Goal: Transaction & Acquisition: Purchase product/service

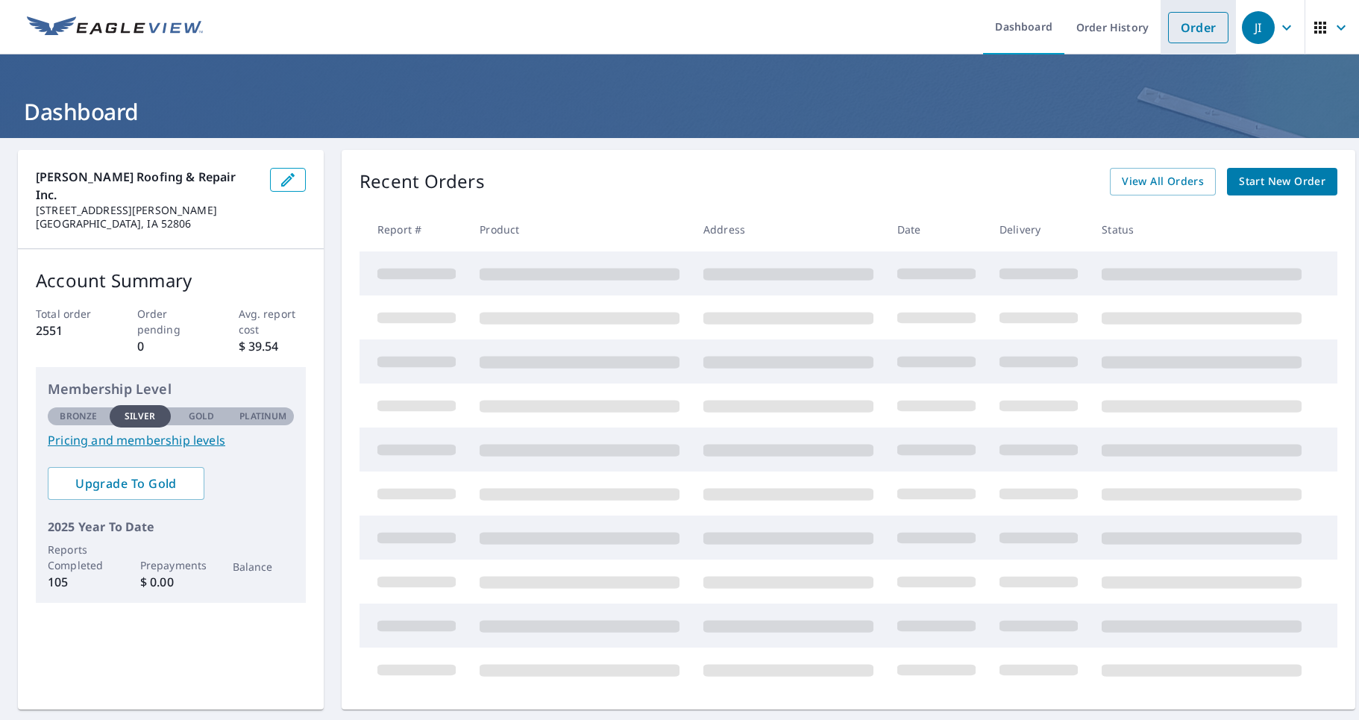
click at [1185, 37] on link "Order" at bounding box center [1198, 27] width 60 height 31
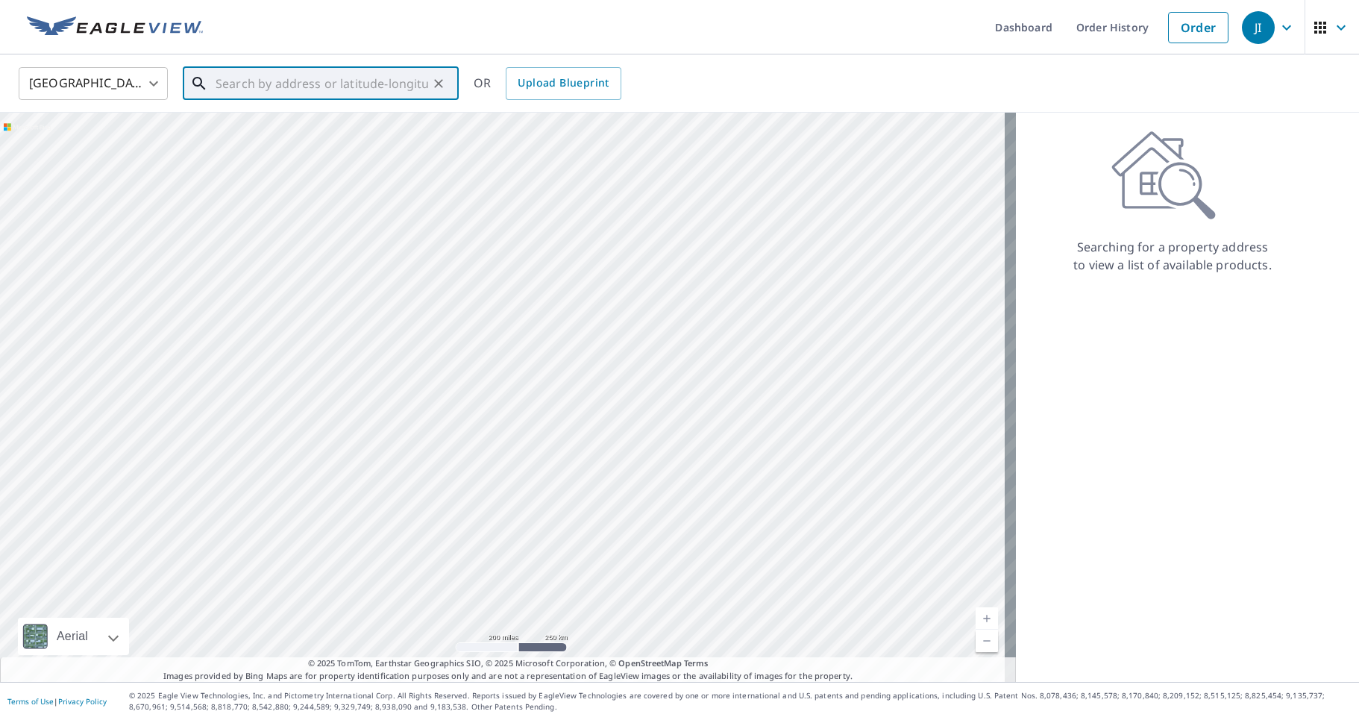
click at [255, 92] on input "text" at bounding box center [322, 84] width 213 height 42
click at [269, 112] on li "[STREET_ADDRESS]" at bounding box center [321, 134] width 276 height 51
type input "[STREET_ADDRESS]"
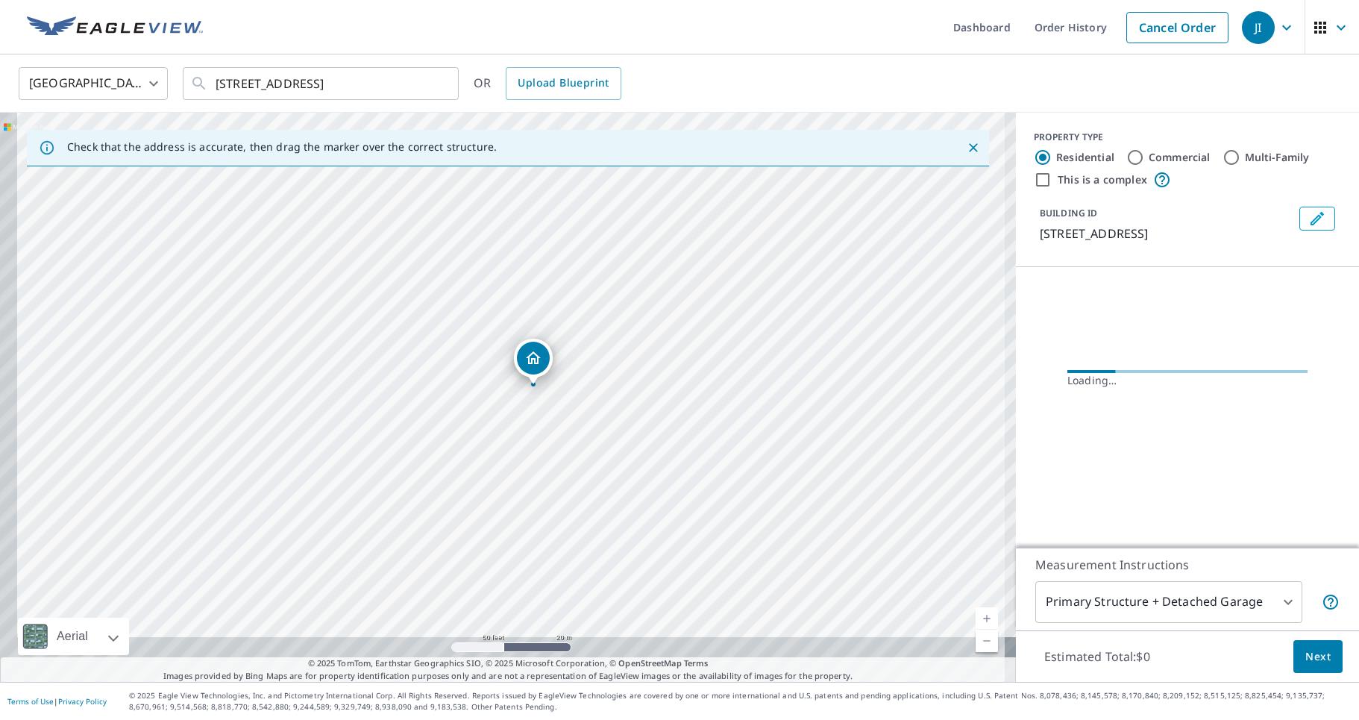
drag, startPoint x: 552, startPoint y: 278, endPoint x: 569, endPoint y: 235, distance: 46.5
click at [569, 235] on div "[STREET_ADDRESS]" at bounding box center [508, 397] width 1016 height 569
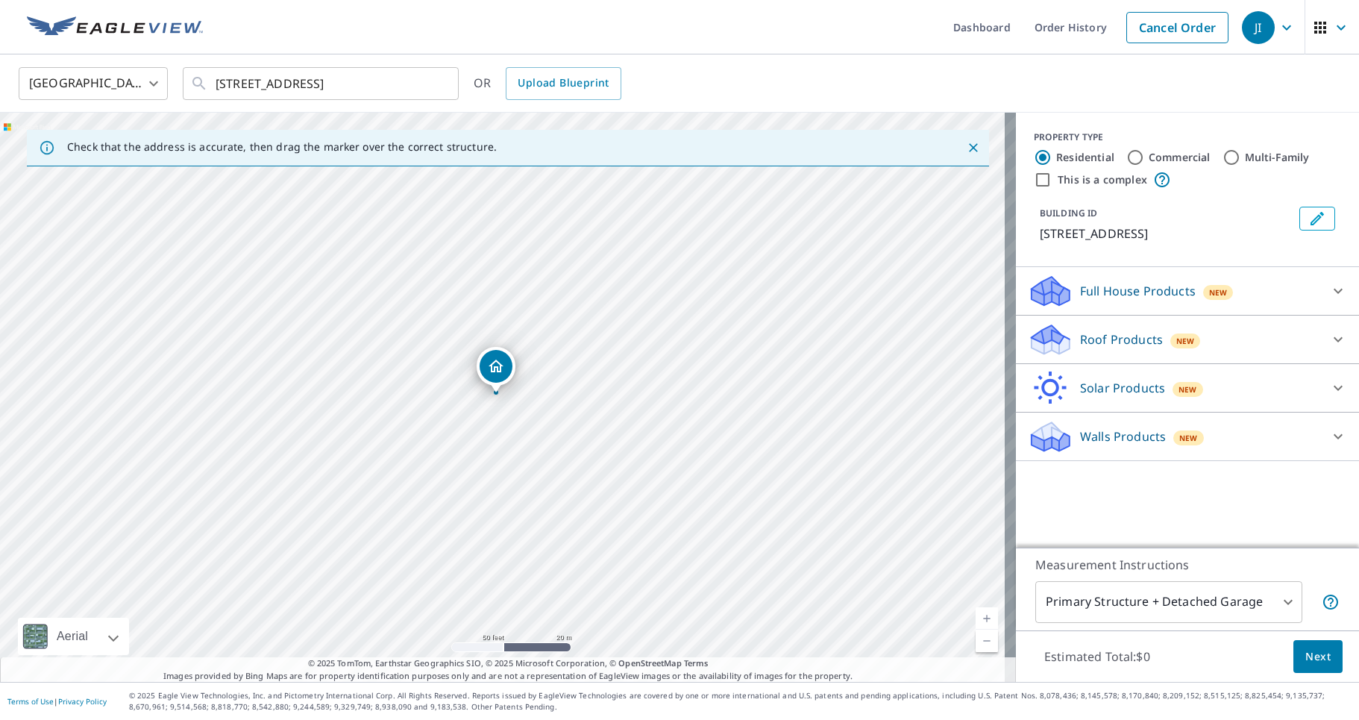
drag, startPoint x: 502, startPoint y: 374, endPoint x: 495, endPoint y: 371, distance: 7.7
click at [1085, 291] on p "Full House Products" at bounding box center [1138, 291] width 116 height 18
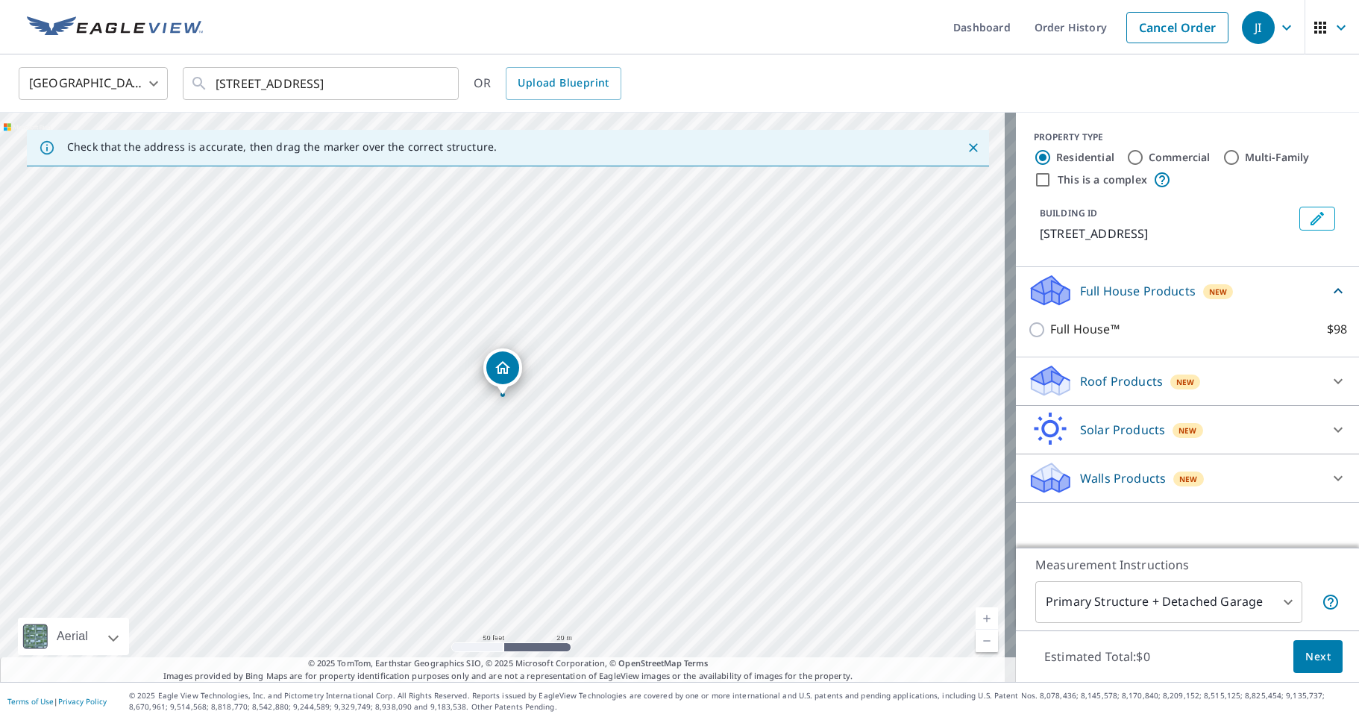
click at [1062, 394] on div "Roof Products New" at bounding box center [1174, 380] width 292 height 35
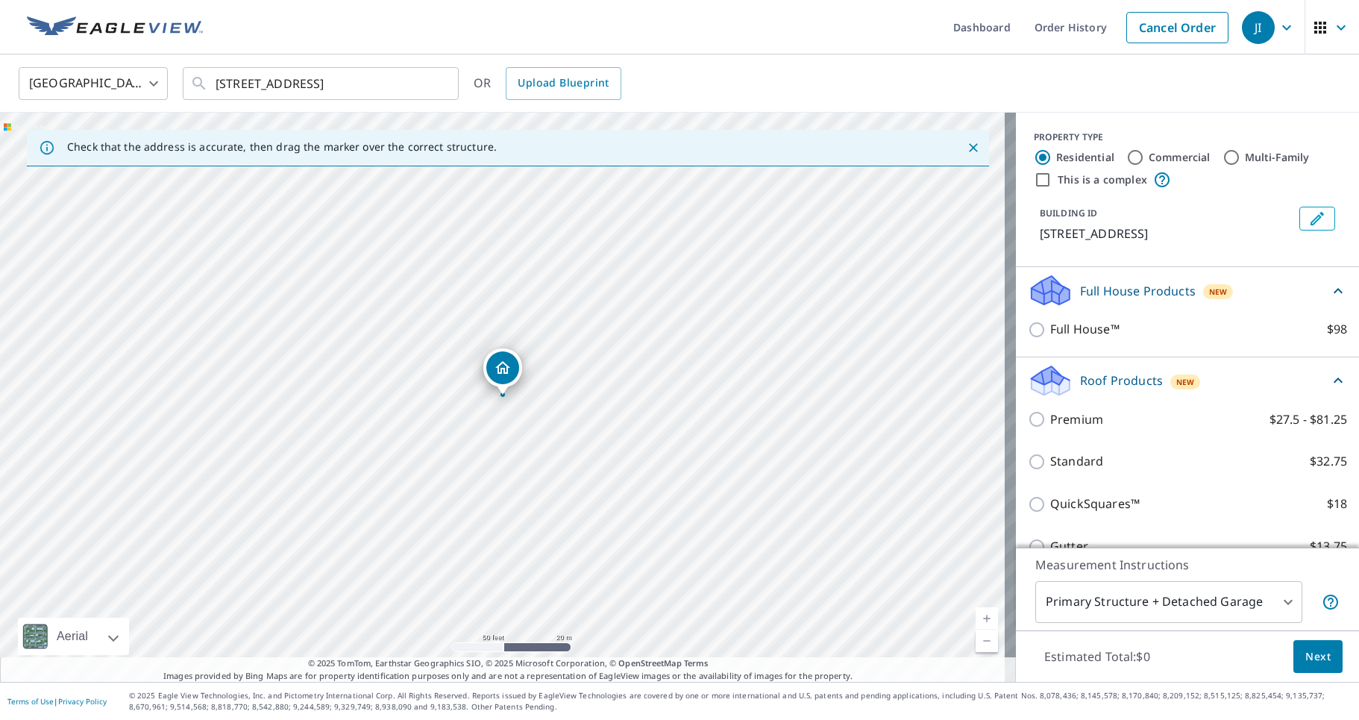
click at [1030, 429] on div "Premium $27.5 - $81.25" at bounding box center [1187, 419] width 319 height 43
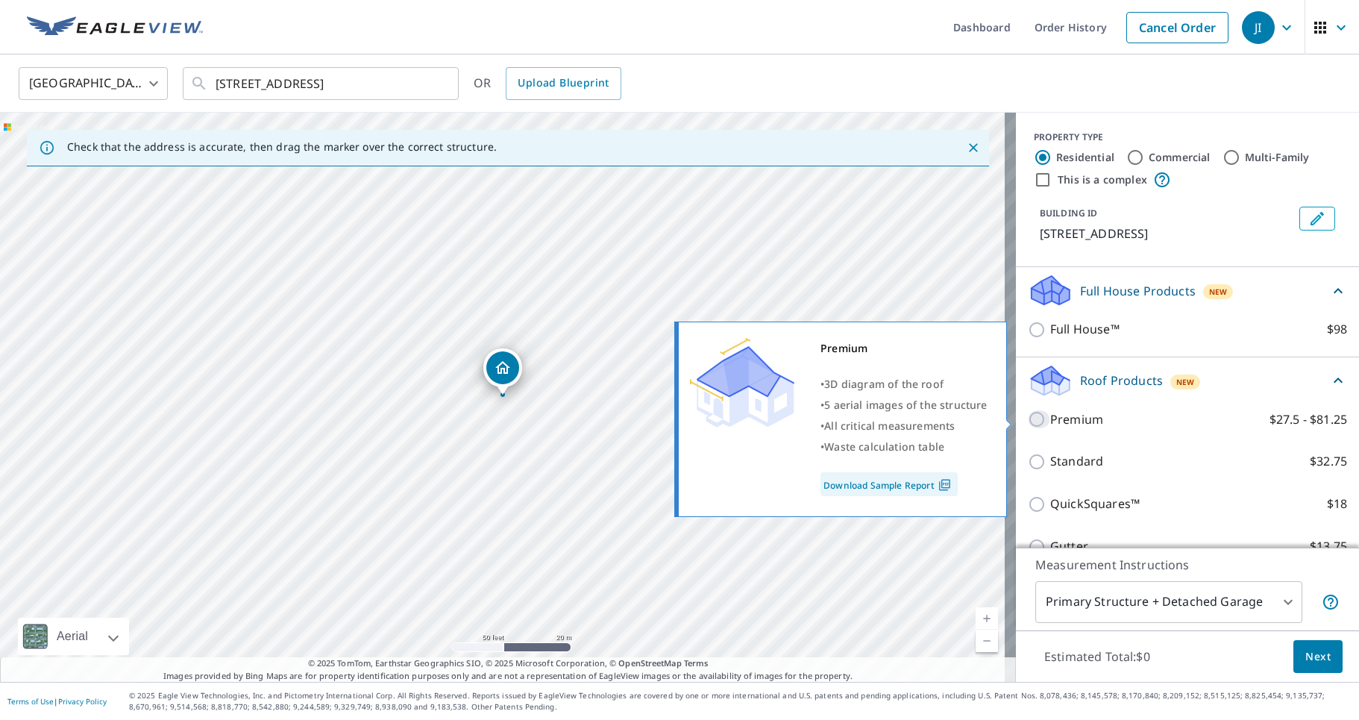
click at [1029, 422] on input "Premium $27.5 - $81.25" at bounding box center [1039, 419] width 22 height 18
checkbox input "true"
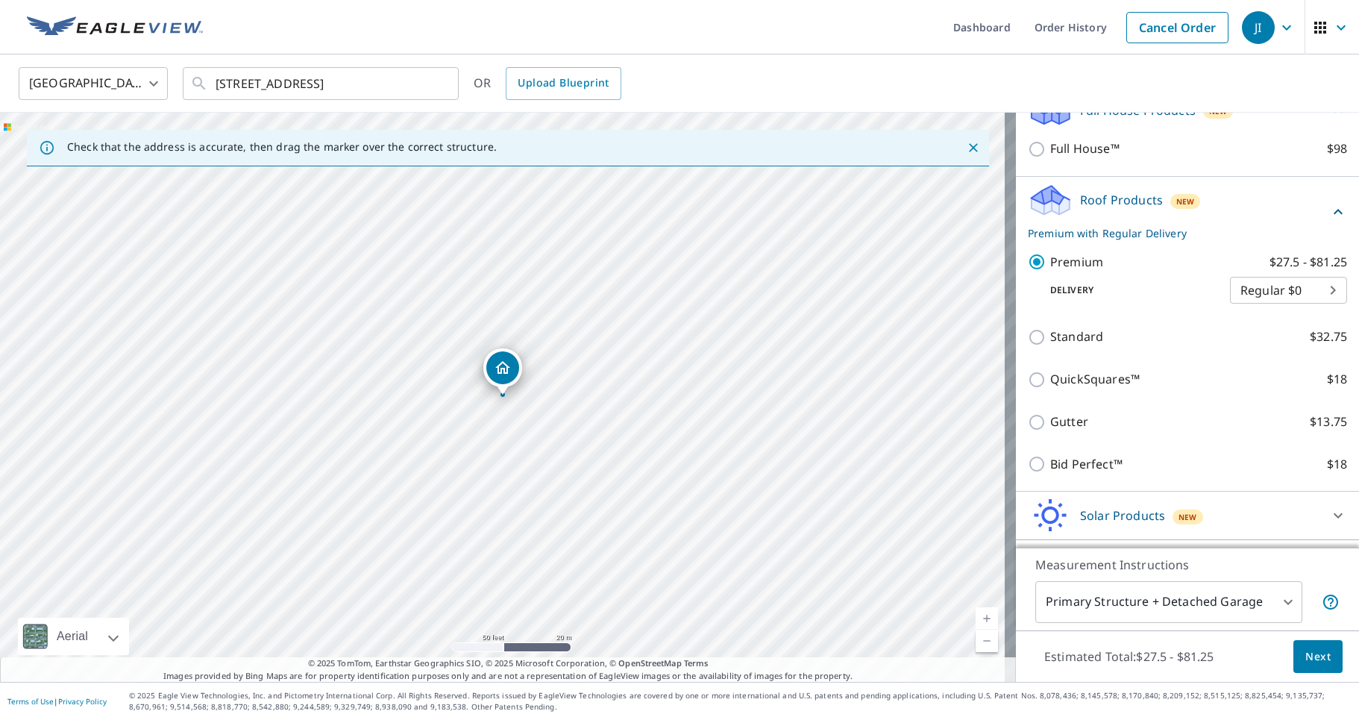
scroll to position [222, 0]
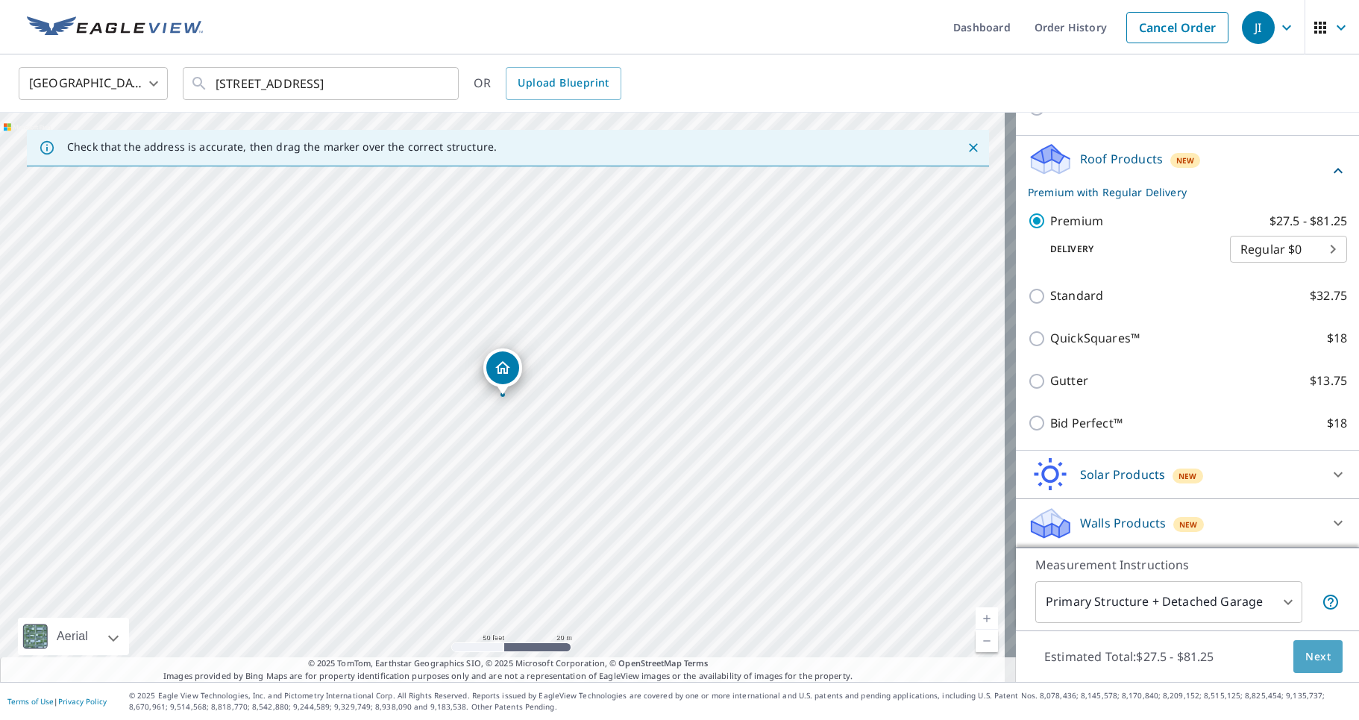
click at [1307, 650] on span "Next" at bounding box center [1317, 656] width 25 height 19
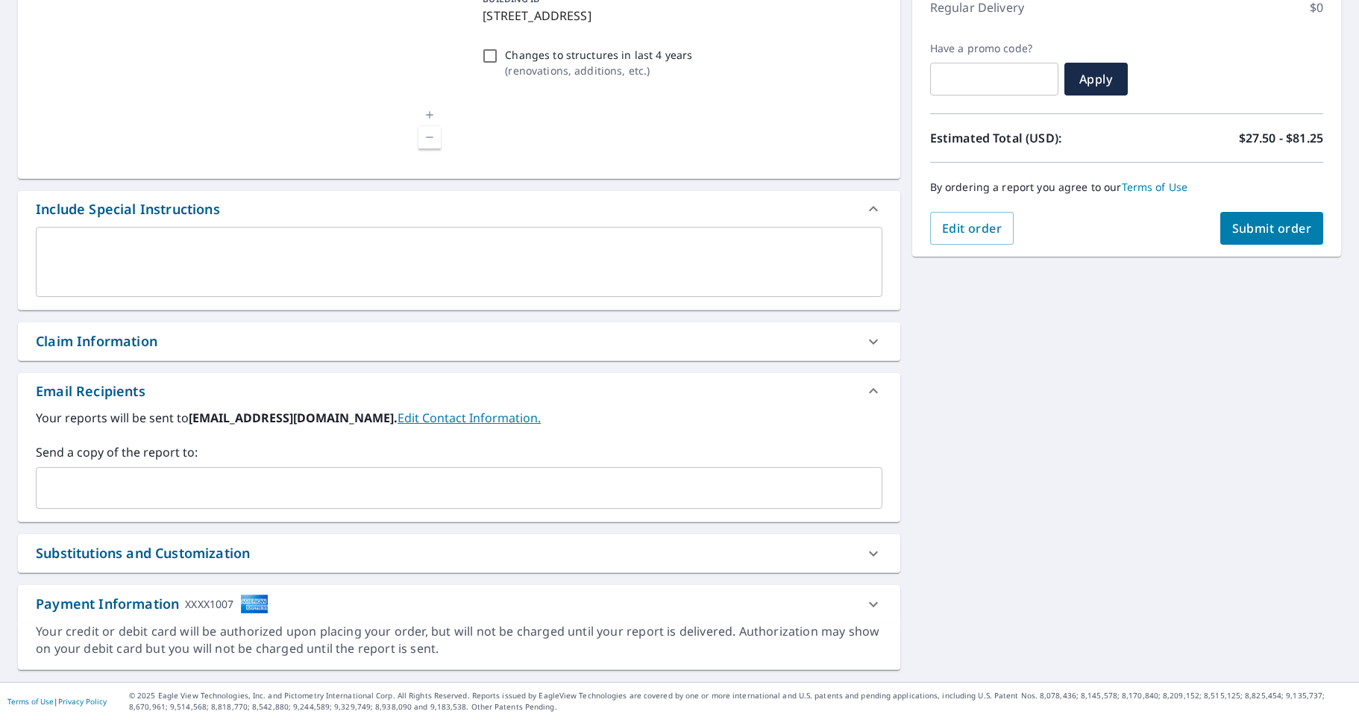
scroll to position [219, 0]
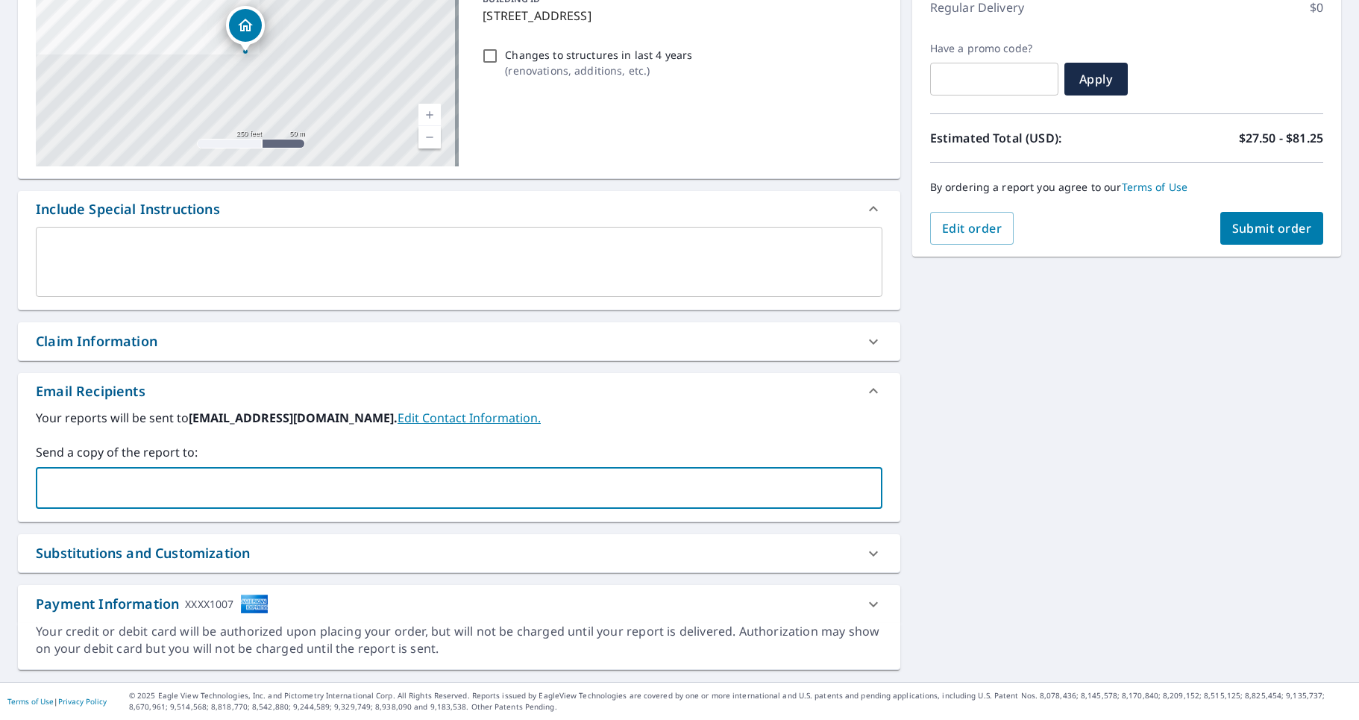
click at [90, 484] on input "text" at bounding box center [448, 488] width 811 height 28
type input "[PERSON_NAME][EMAIL_ADDRESS][DOMAIN_NAME]"
checkbox input "true"
type input "[PERSON_NAME][EMAIL_ADDRESS][DOMAIN_NAME]"
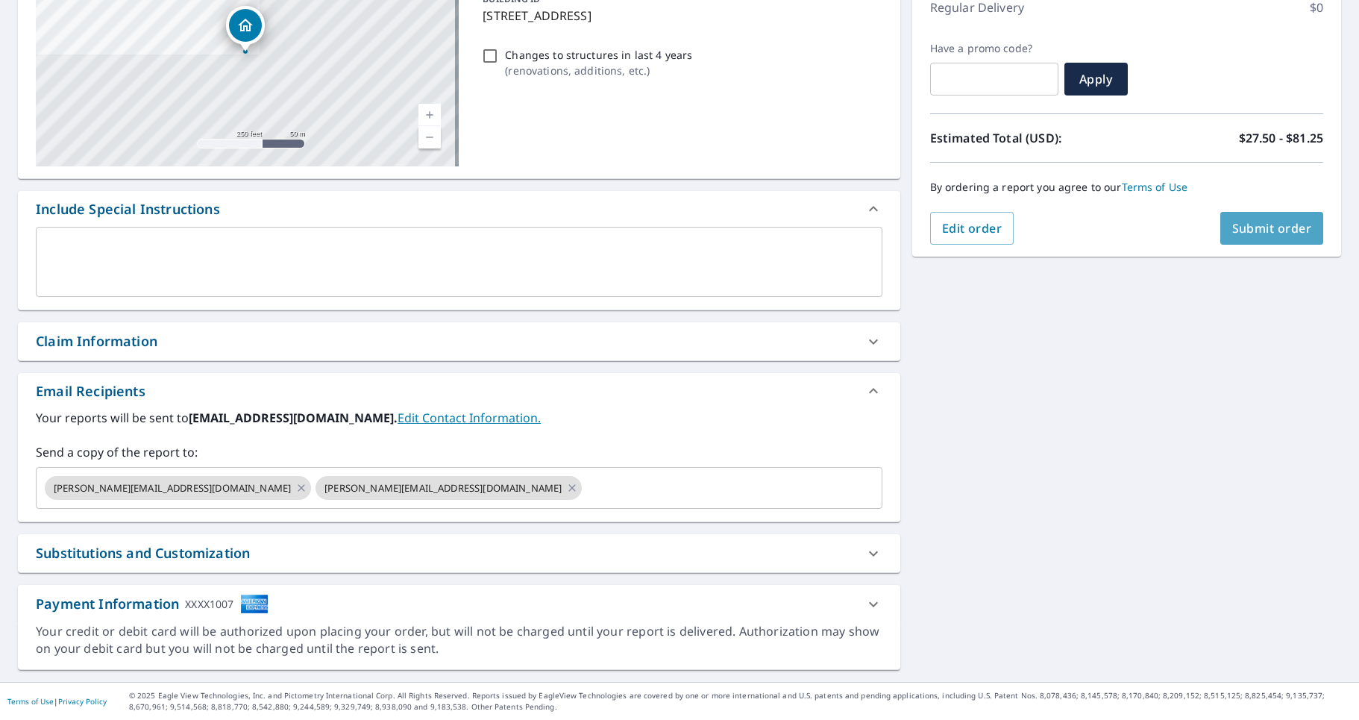
click at [1241, 227] on span "Submit order" at bounding box center [1272, 228] width 80 height 16
checkbox input "true"
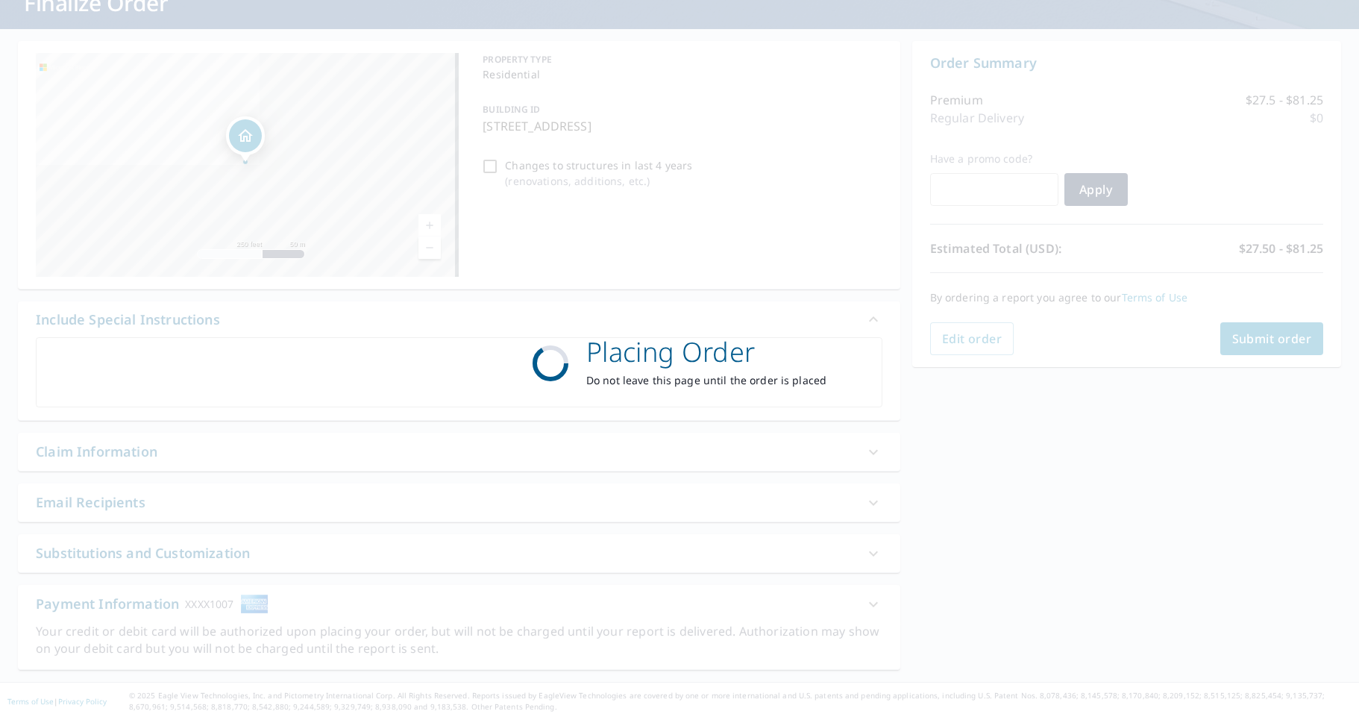
scroll to position [109, 0]
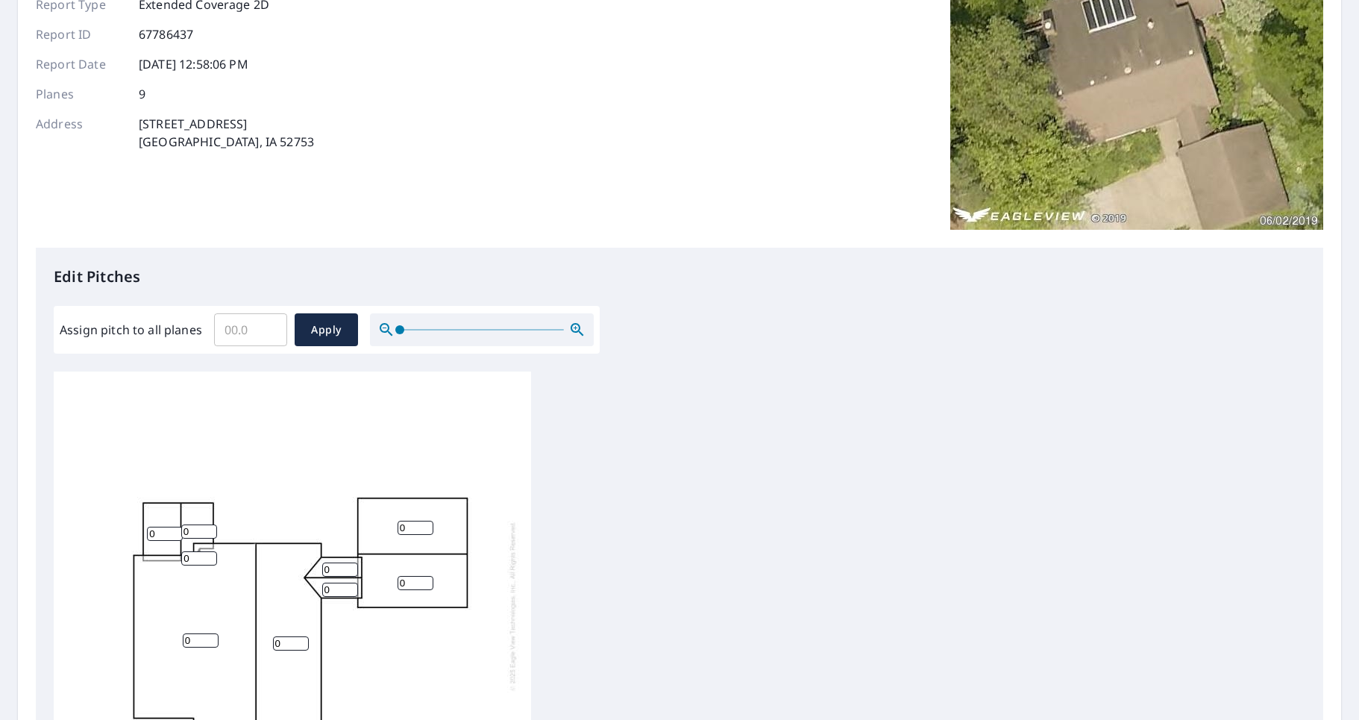
scroll to position [373, 0]
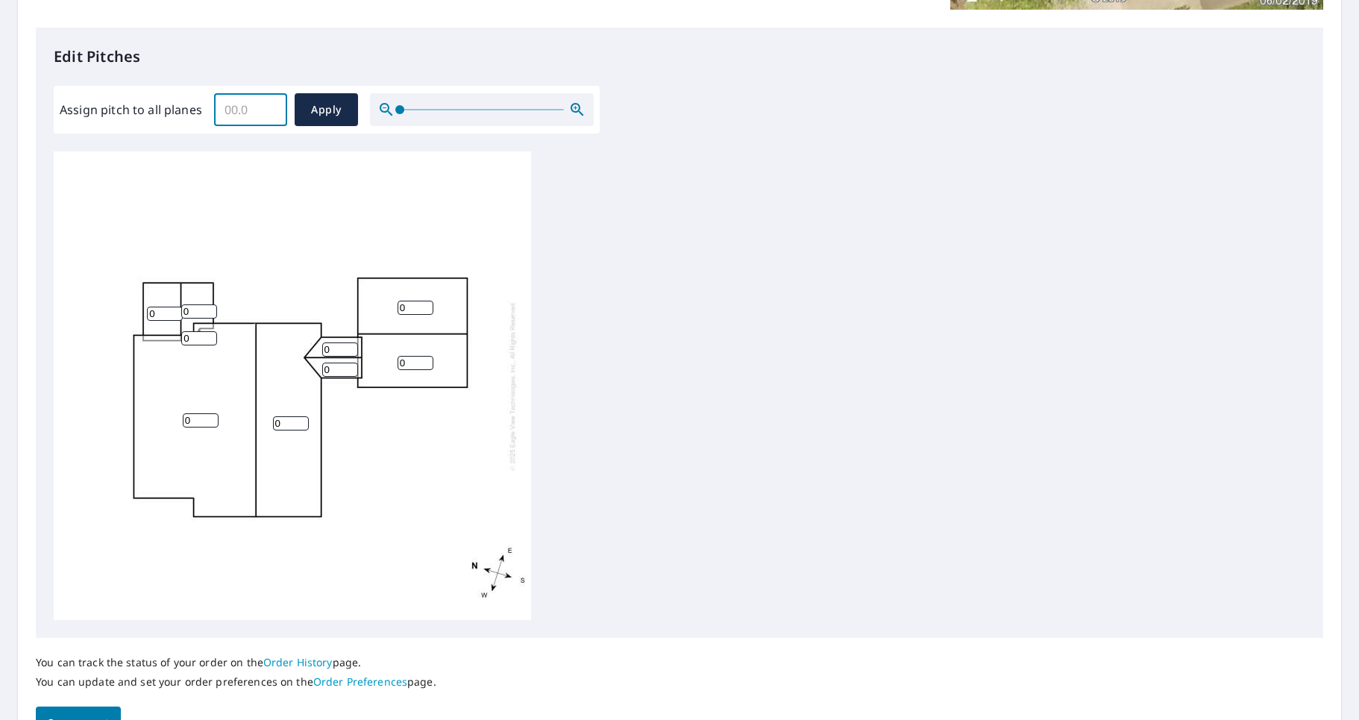
click at [242, 111] on input "Assign pitch to all planes" at bounding box center [250, 110] width 73 height 42
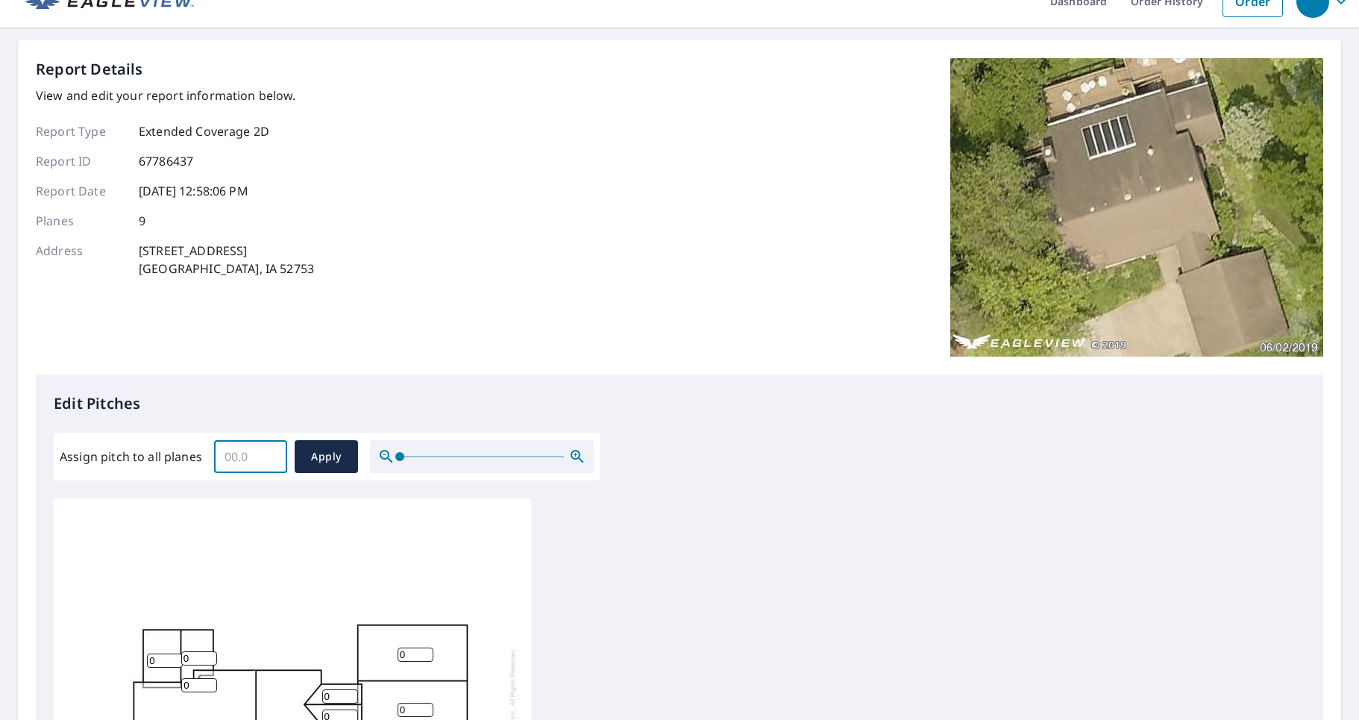
scroll to position [0, 0]
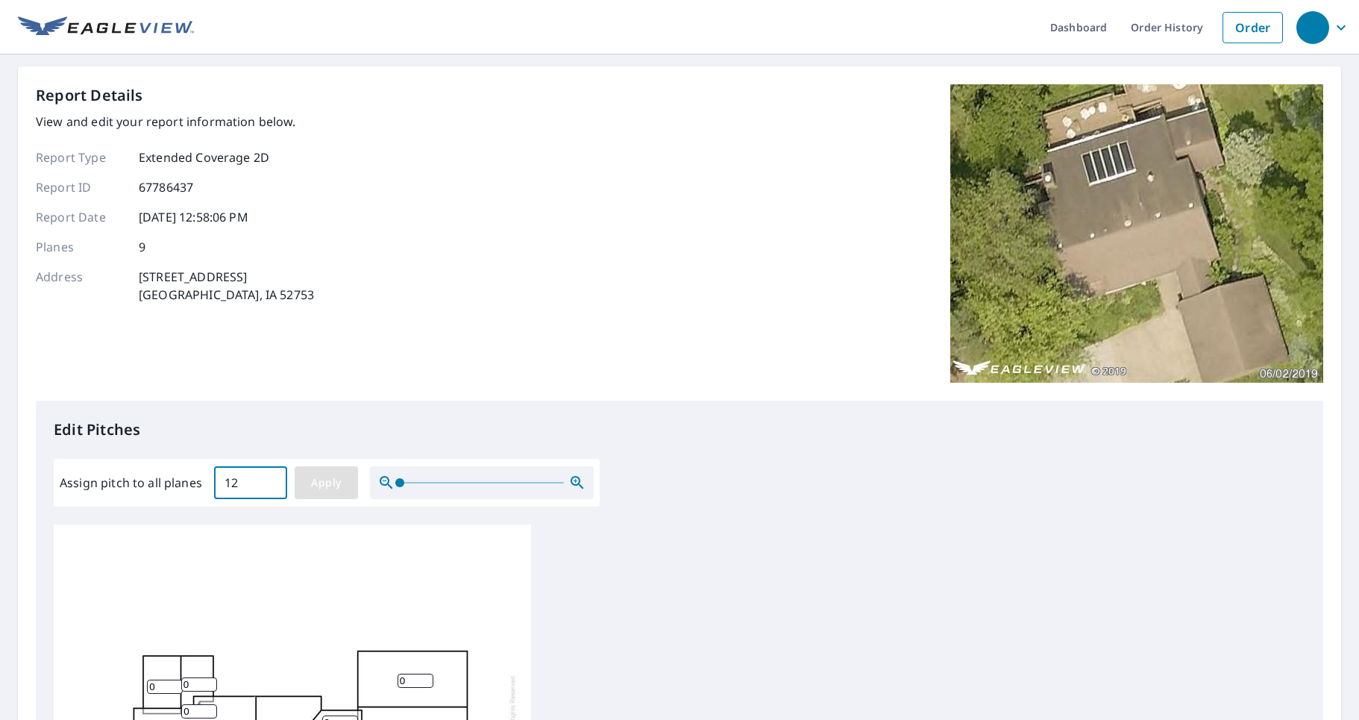
type input "12"
click at [320, 495] on button "Apply" at bounding box center [326, 482] width 63 height 33
type input "12"
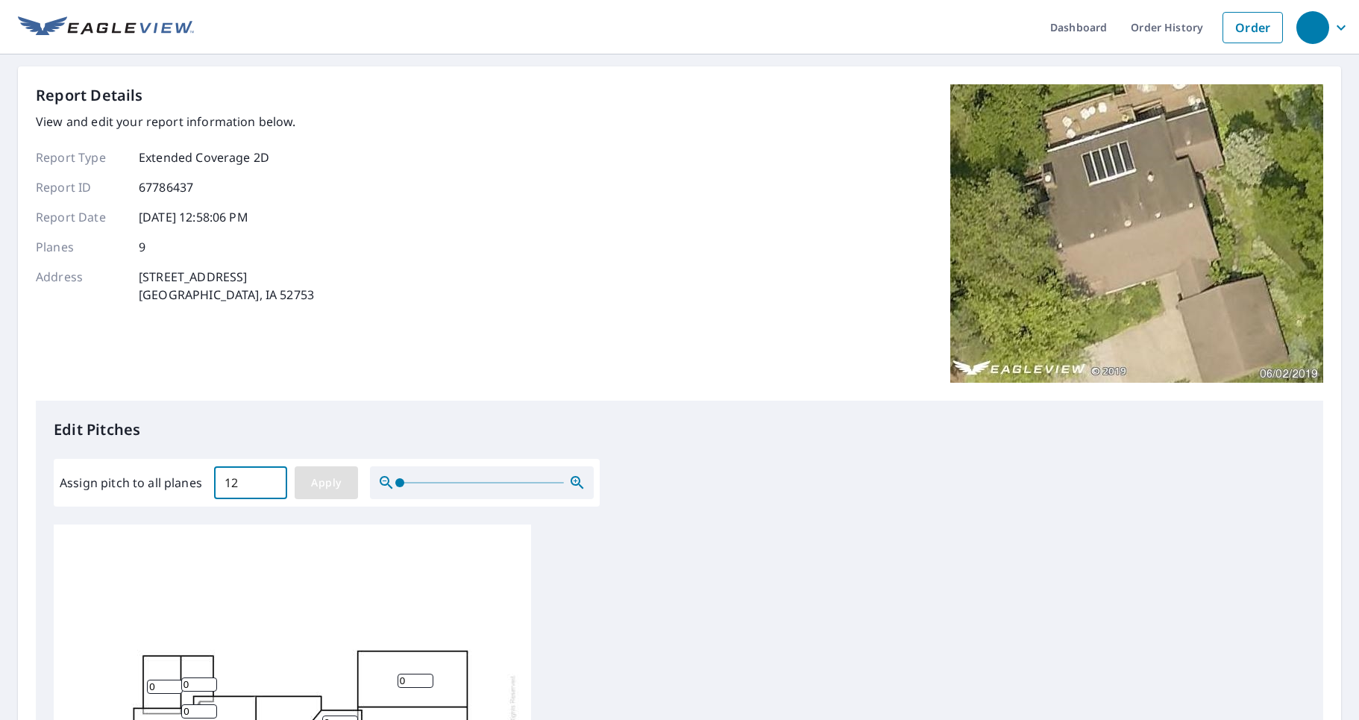
type input "12"
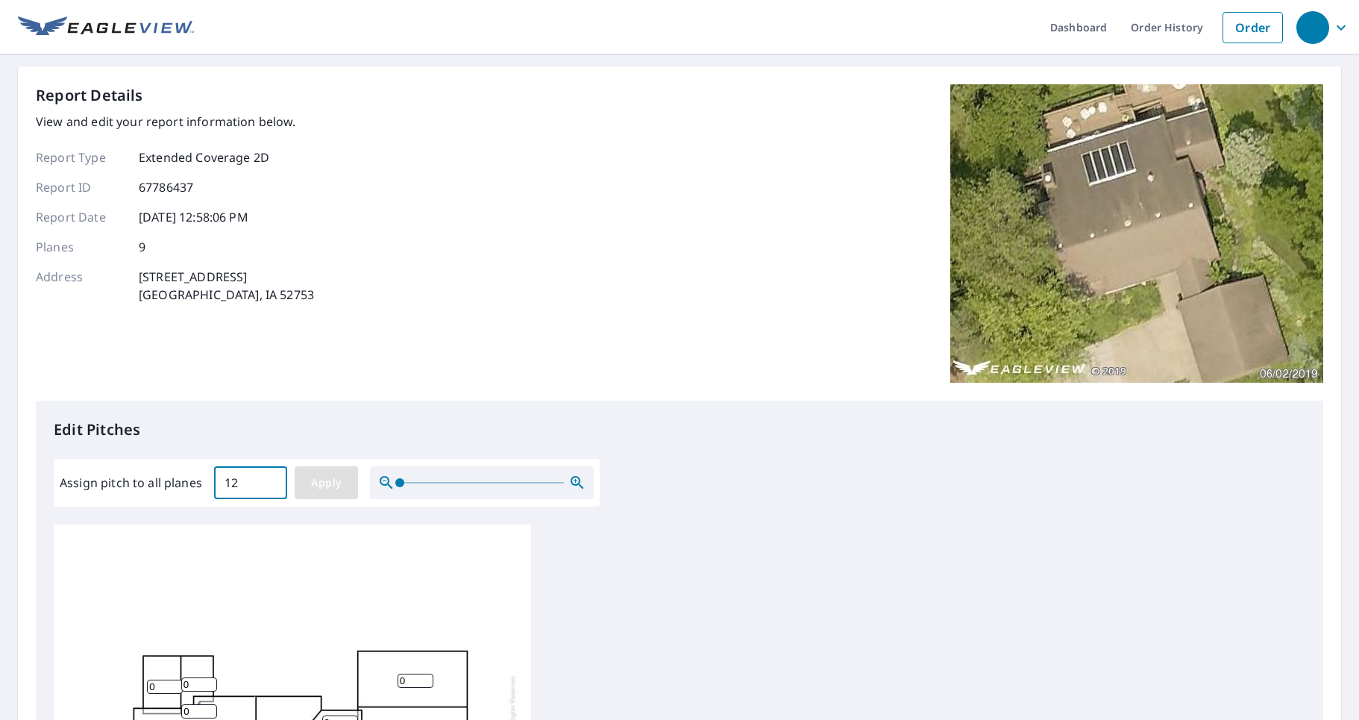
type input "12"
click at [334, 483] on span "Apply" at bounding box center [327, 483] width 40 height 19
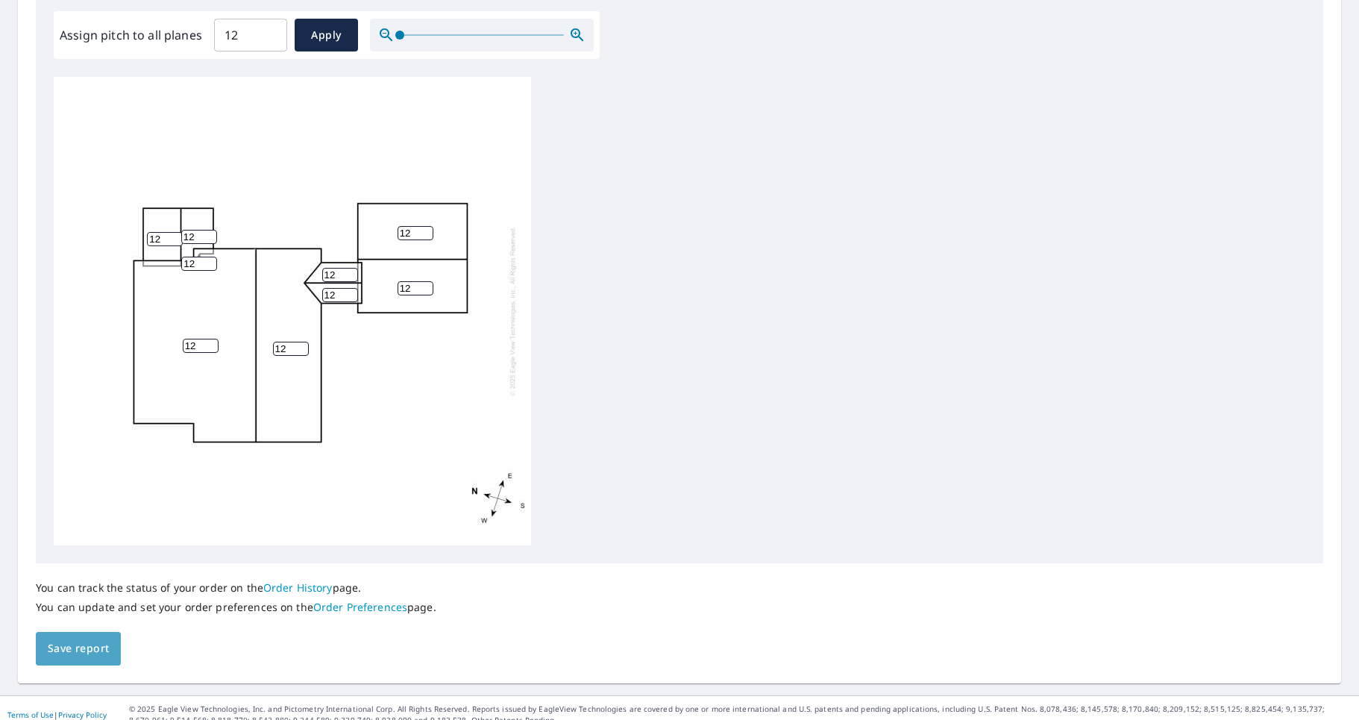
click at [67, 653] on span "Save report" at bounding box center [78, 648] width 61 height 19
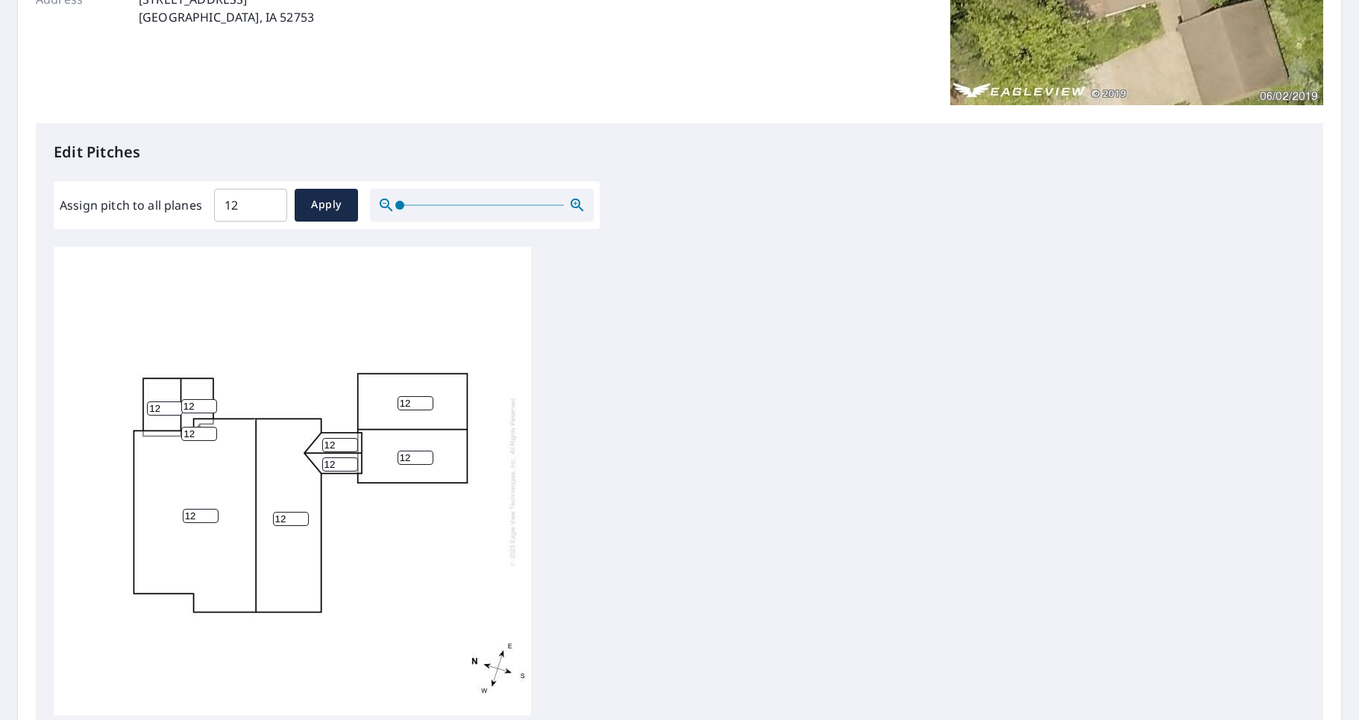
scroll to position [373, 0]
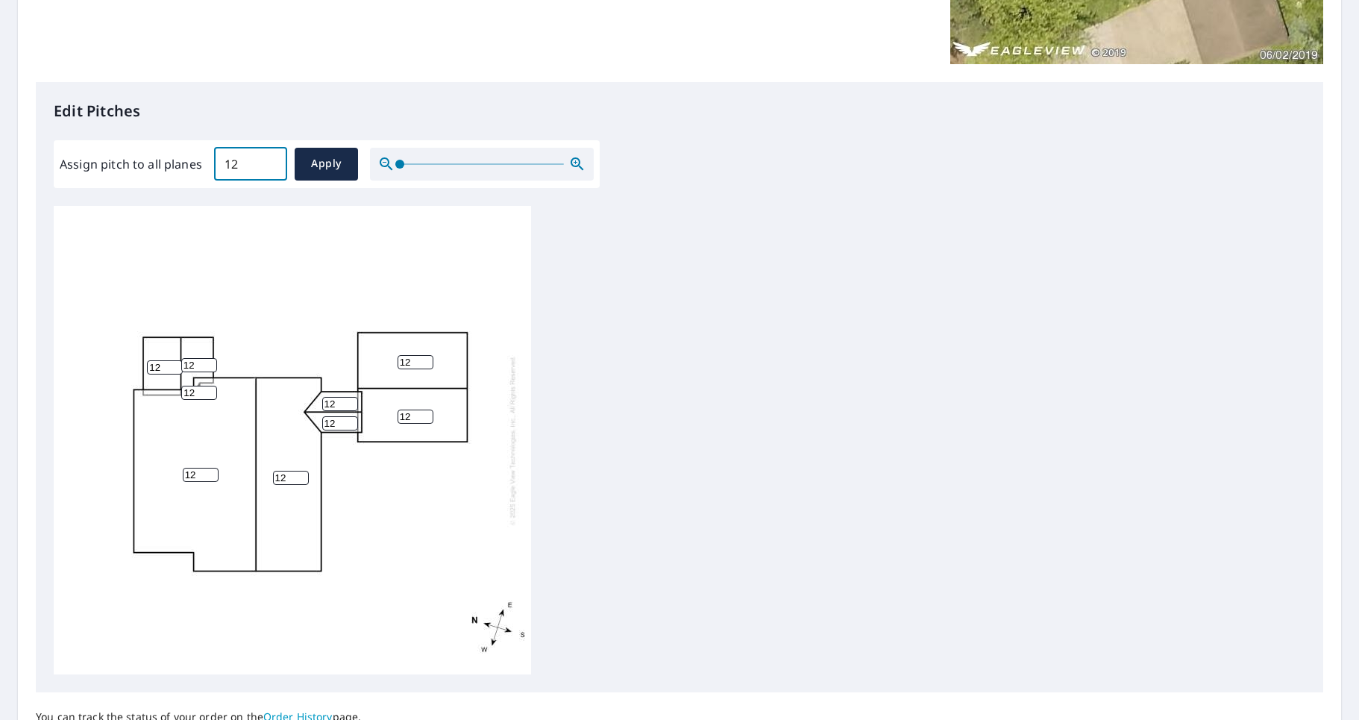
click at [254, 164] on input "12" at bounding box center [250, 164] width 73 height 42
type input "10"
click at [318, 160] on span "Apply" at bounding box center [327, 163] width 40 height 19
type input "10"
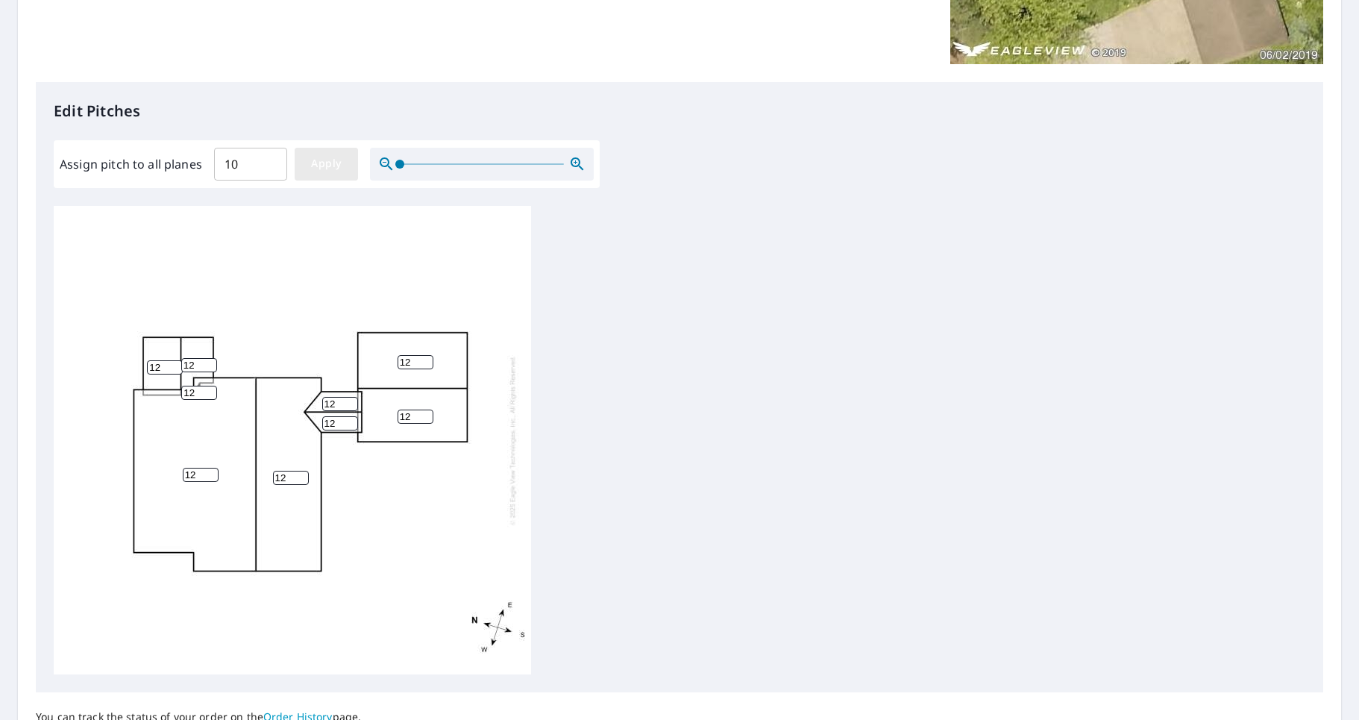
type input "10"
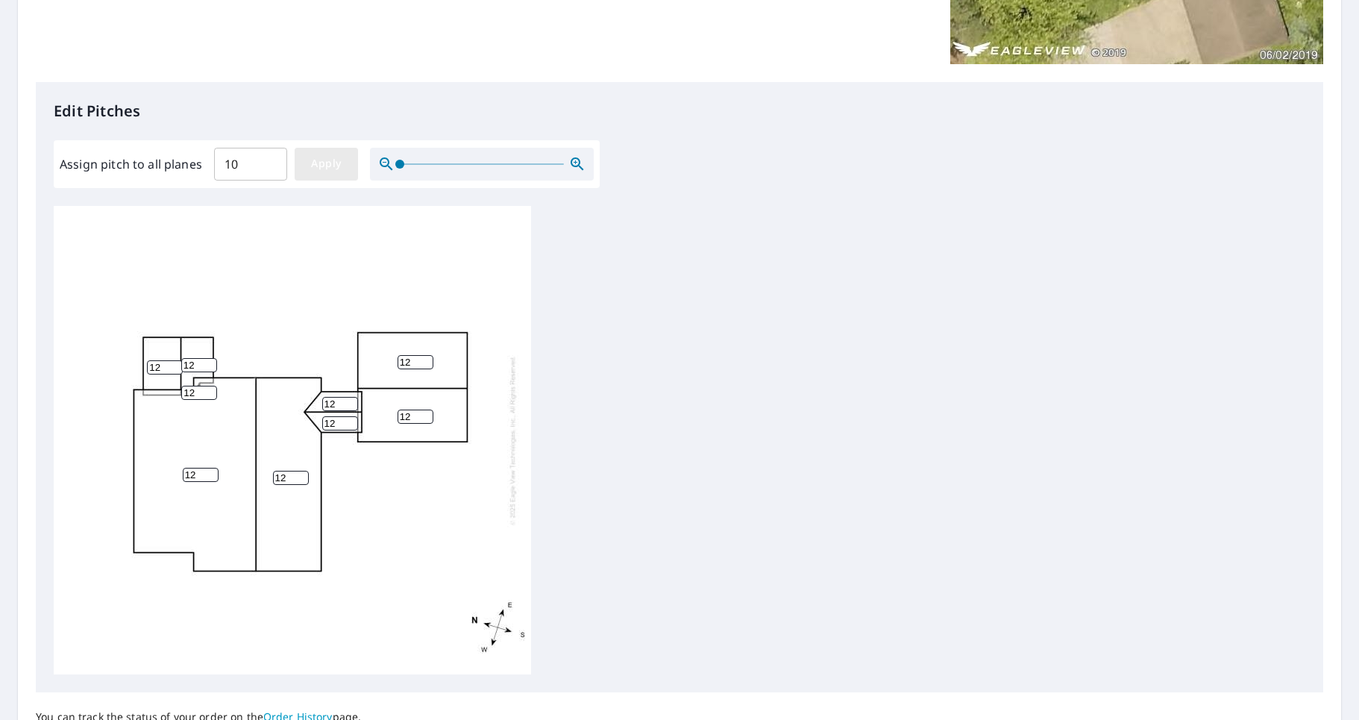
type input "10"
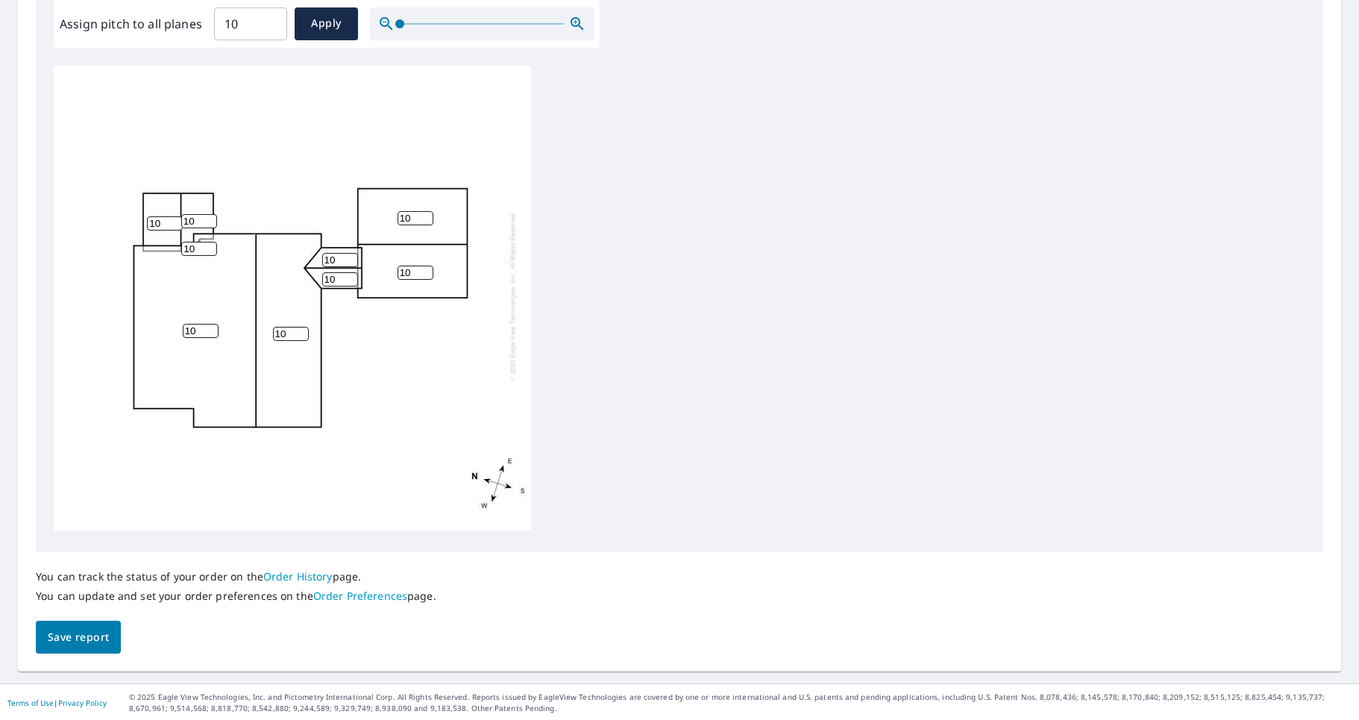
scroll to position [515, 0]
click at [90, 632] on span "Save report" at bounding box center [78, 636] width 61 height 19
click at [80, 633] on span "Save report" at bounding box center [78, 636] width 61 height 19
